Goal: Task Accomplishment & Management: Use online tool/utility

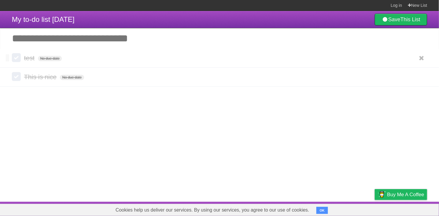
click at [18, 59] on label at bounding box center [16, 57] width 9 height 9
click at [17, 56] on label at bounding box center [16, 58] width 9 height 9
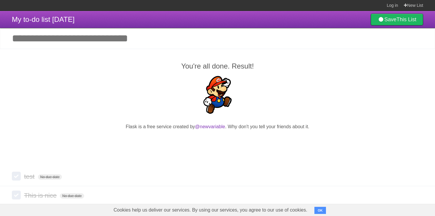
click at [125, 37] on input "Add another task" at bounding box center [217, 38] width 435 height 21
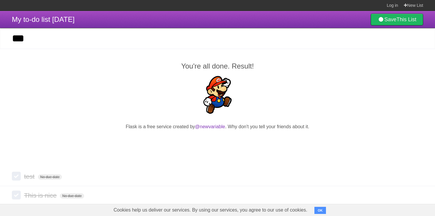
type input "***"
click input "*********" at bounding box center [0, 0] width 0 height 0
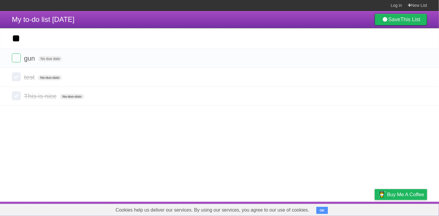
type input "*"
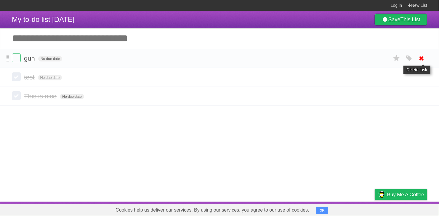
click at [422, 59] on icon at bounding box center [421, 59] width 8 height 10
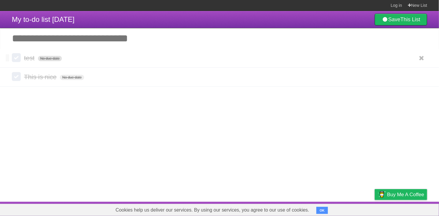
click at [56, 59] on span "No due date" at bounding box center [50, 58] width 24 height 5
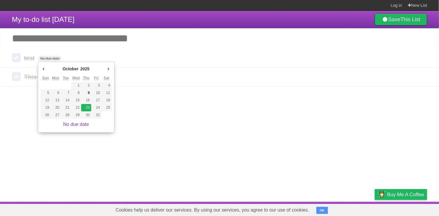
type span "[DATE]"
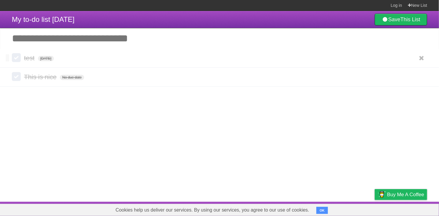
click at [13, 60] on label at bounding box center [16, 57] width 9 height 9
click at [17, 54] on label at bounding box center [16, 58] width 9 height 9
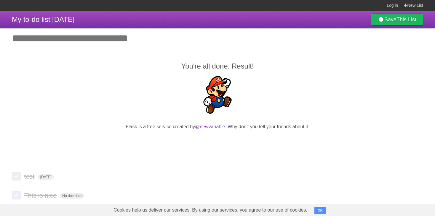
click at [121, 38] on input "Add another task" at bounding box center [217, 38] width 435 height 21
